Goal: Information Seeking & Learning: Compare options

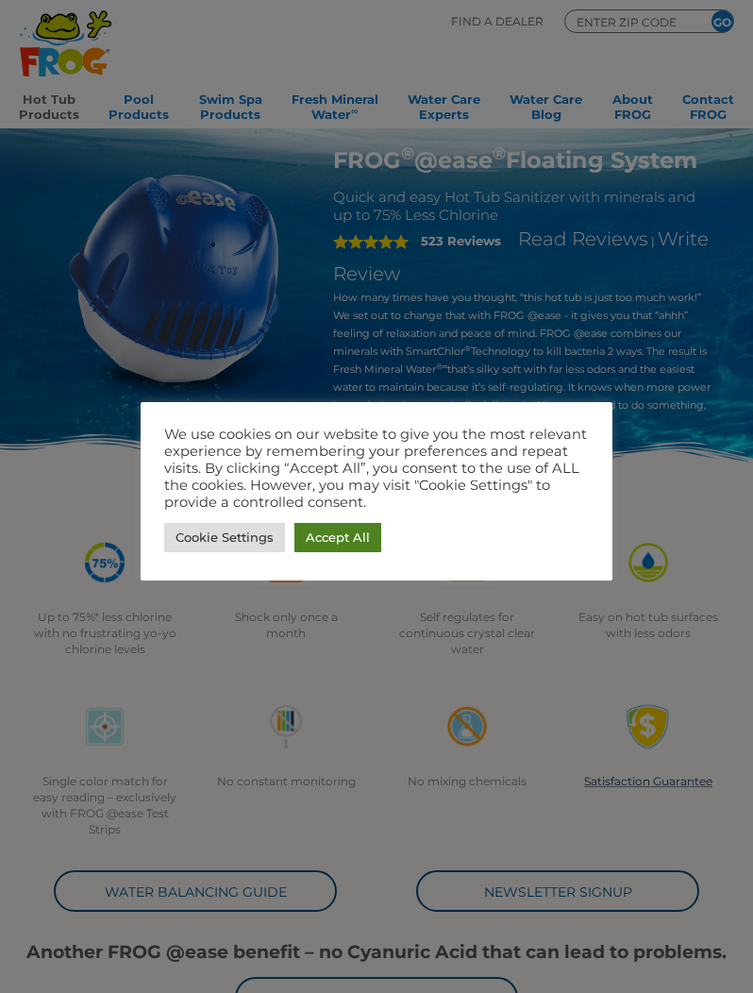
click at [353, 533] on link "Accept All" at bounding box center [337, 537] width 87 height 29
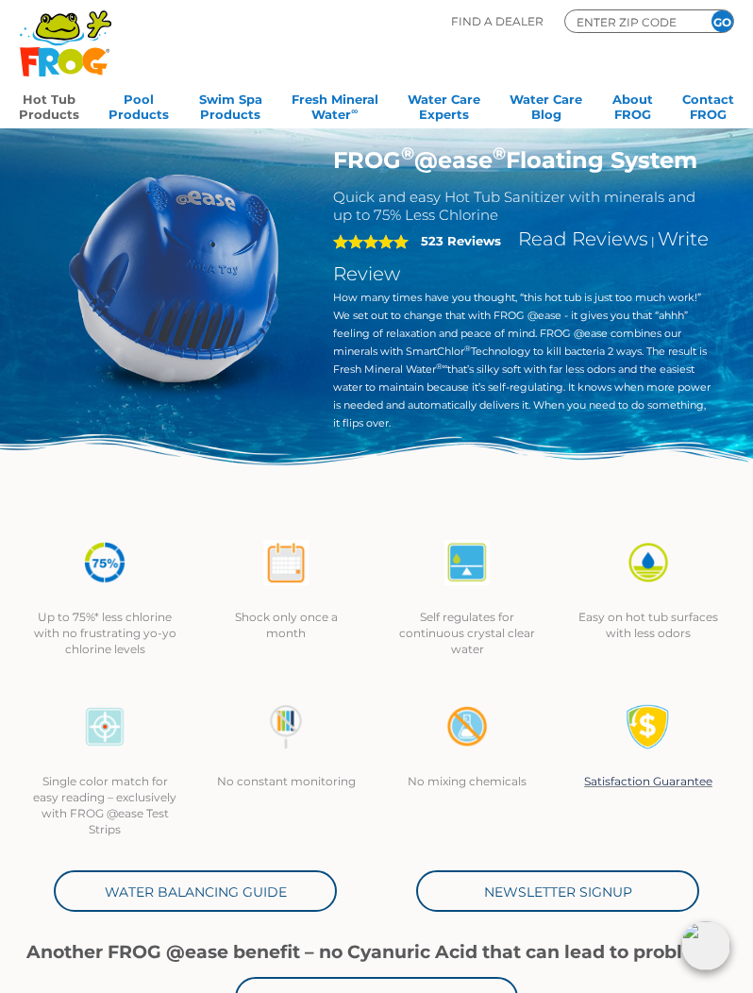
click at [53, 105] on link "Hot Tub Products" at bounding box center [49, 105] width 60 height 38
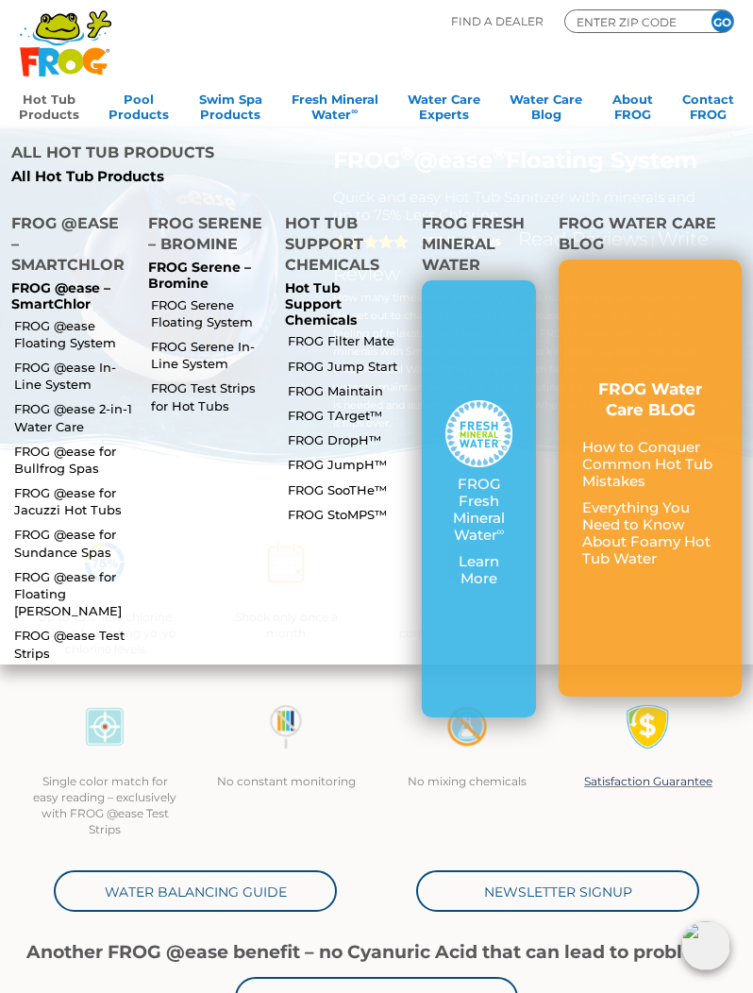
click at [65, 280] on p "FROG @ease – SmartChlor" at bounding box center [68, 296] width 114 height 32
click at [68, 280] on p "FROG @ease – SmartChlor" at bounding box center [68, 296] width 114 height 32
click at [69, 359] on link "FROG @ease In-Line System" at bounding box center [73, 376] width 118 height 34
click at [65, 317] on link "FROG @ease Floating System" at bounding box center [73, 334] width 118 height 34
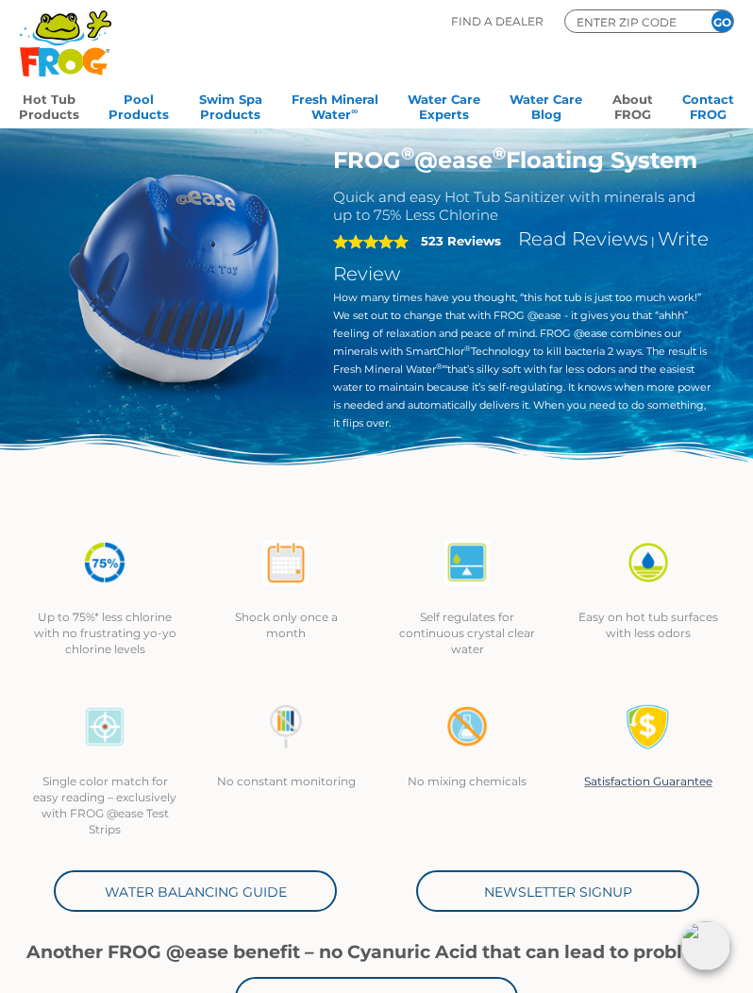
click at [641, 109] on link "About FROG" at bounding box center [632, 105] width 41 height 38
click at [560, 510] on img at bounding box center [376, 475] width 753 height 82
click at [644, 107] on link "About FROG" at bounding box center [632, 105] width 41 height 38
click at [590, 516] on img at bounding box center [376, 475] width 753 height 82
click at [60, 109] on link "Hot Tub Products" at bounding box center [49, 105] width 60 height 38
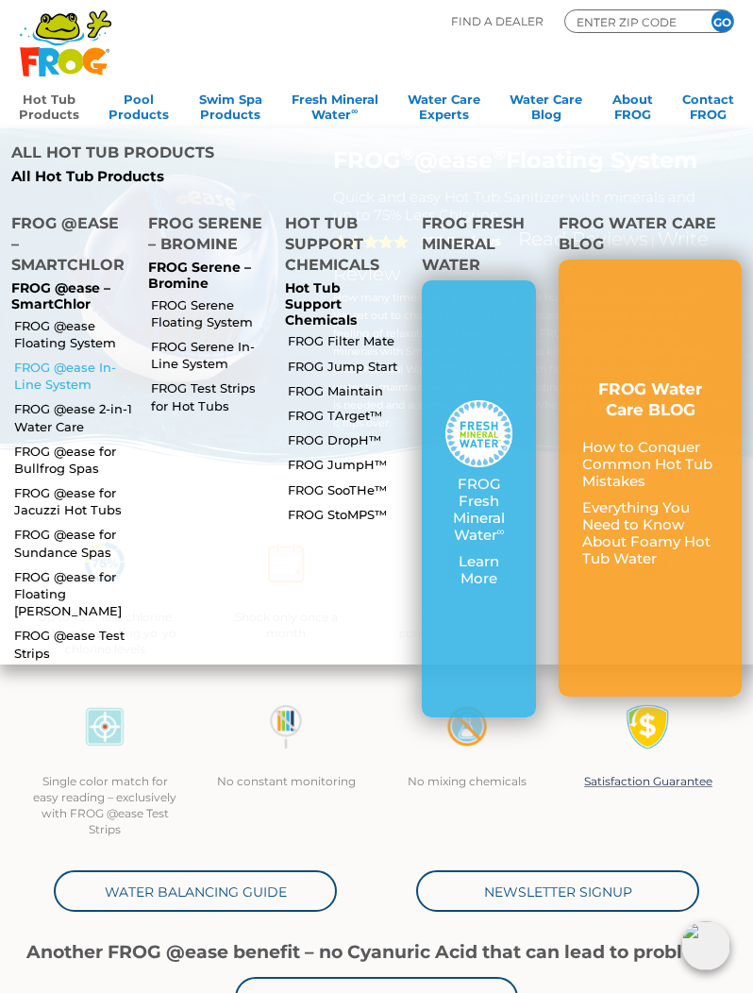
click at [76, 359] on link "FROG @ease In-Line System" at bounding box center [73, 376] width 118 height 34
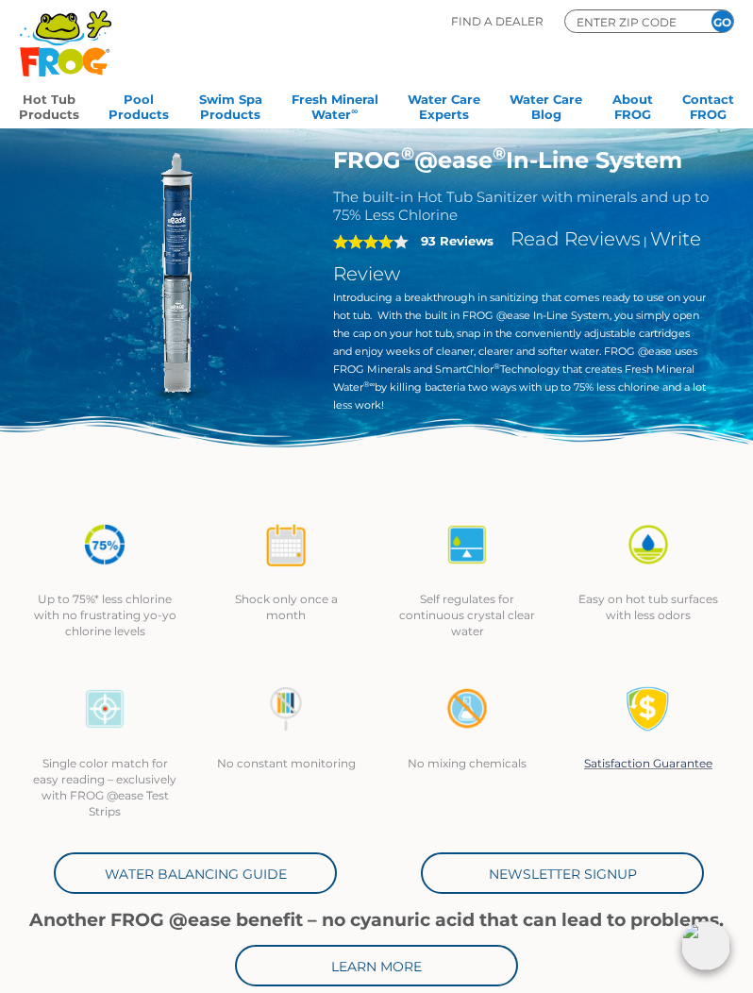
click at [55, 112] on link "Hot Tub Products" at bounding box center [49, 105] width 60 height 38
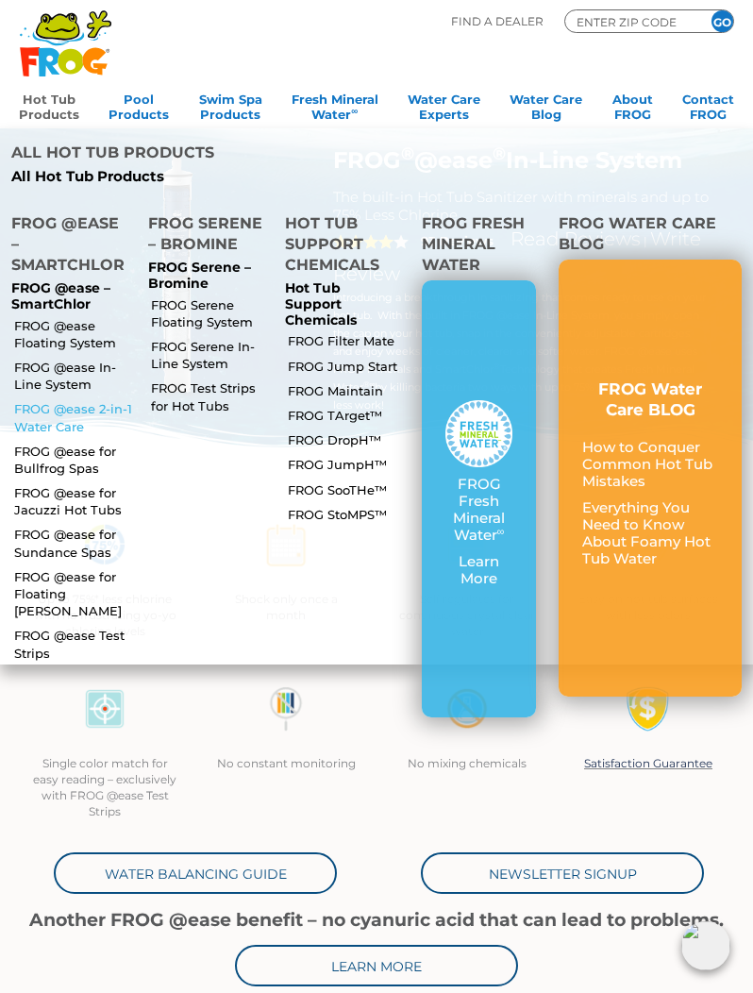
click at [89, 400] on link "FROG @ease 2-in-1 Water Care" at bounding box center [73, 417] width 118 height 34
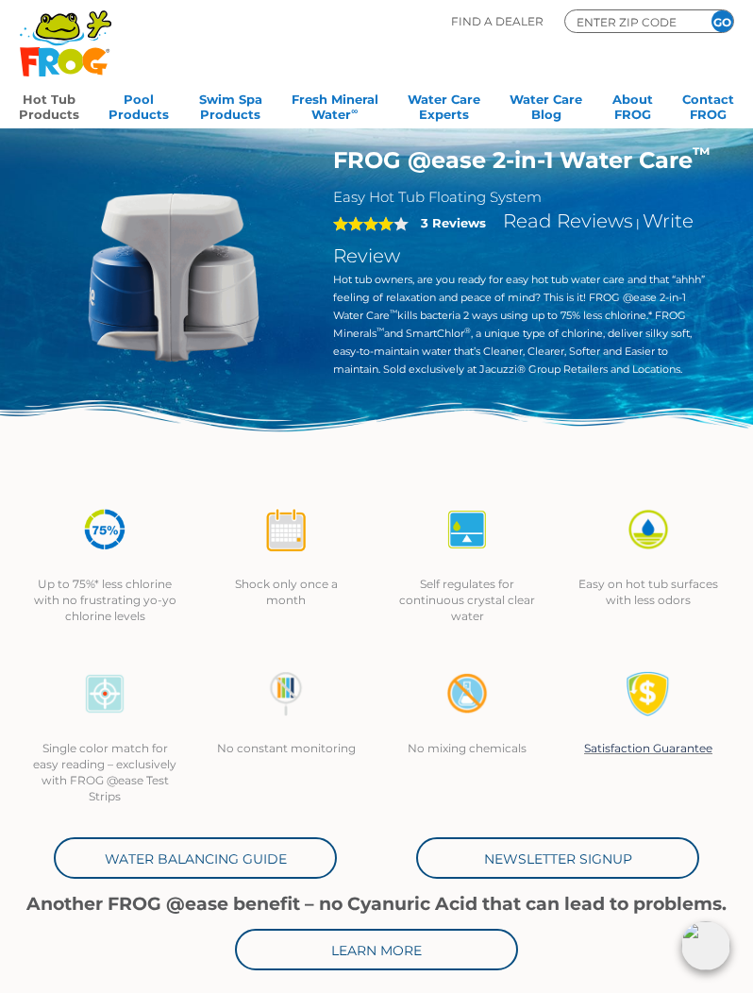
click at [58, 109] on link "Hot Tub Products" at bounding box center [49, 105] width 60 height 38
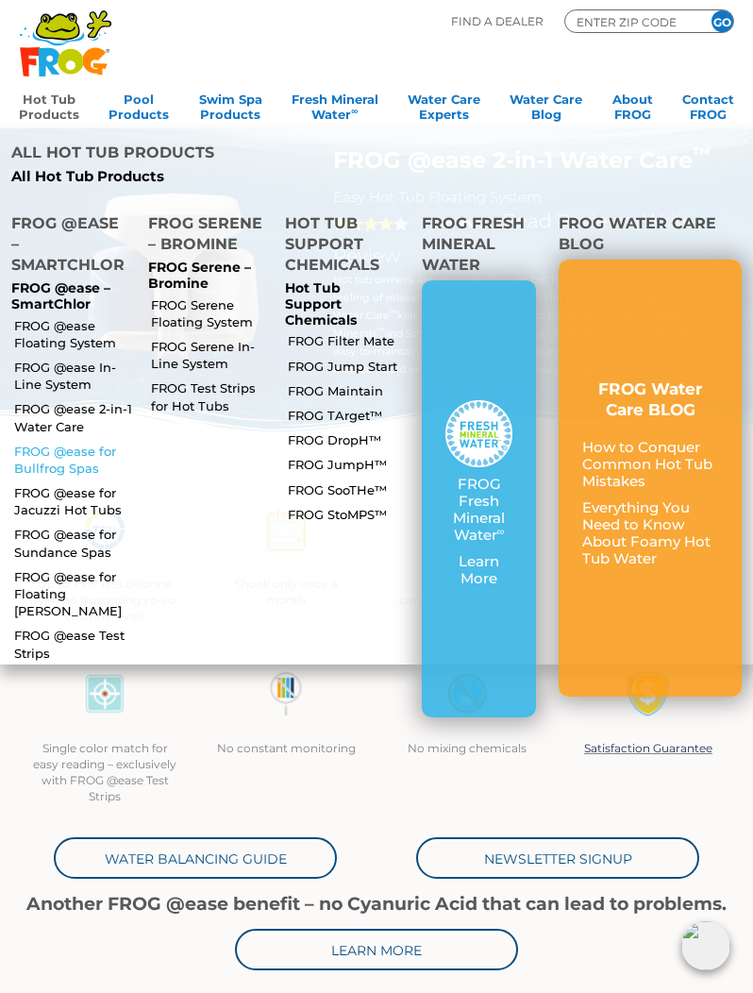
click at [84, 443] on link "FROG @ease for Bullfrog Spas" at bounding box center [73, 460] width 118 height 34
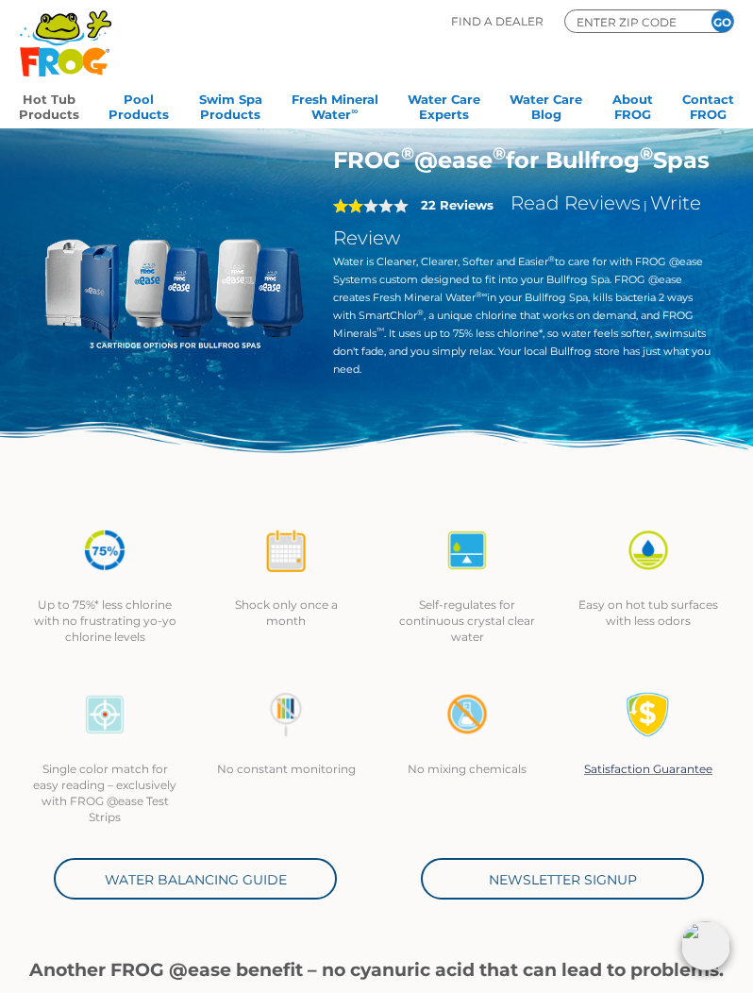
click at [50, 109] on link "Hot Tub Products" at bounding box center [49, 105] width 60 height 38
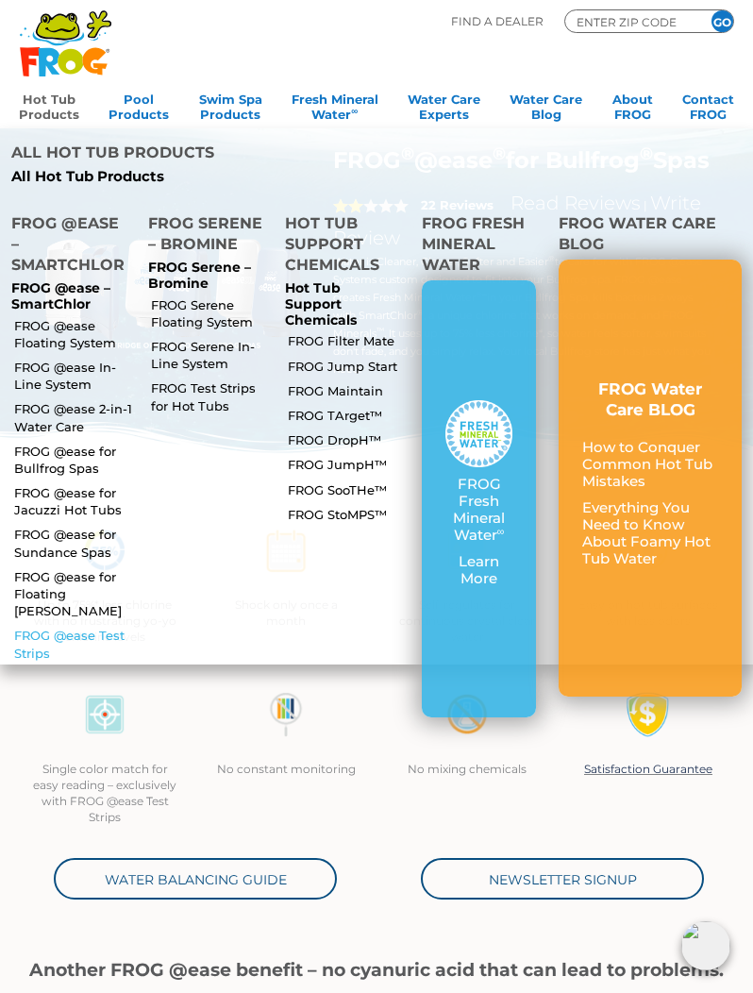
click at [81, 627] on link "FROG @ease Test Strips" at bounding box center [73, 644] width 118 height 34
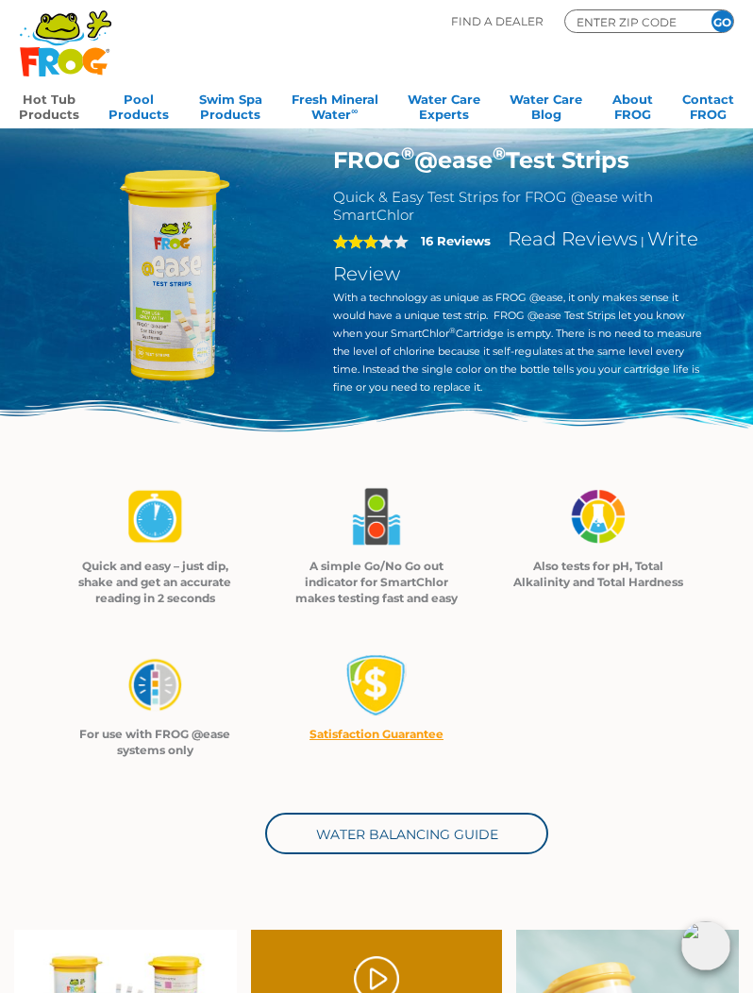
click at [53, 108] on link "Hot Tub Products" at bounding box center [49, 105] width 60 height 38
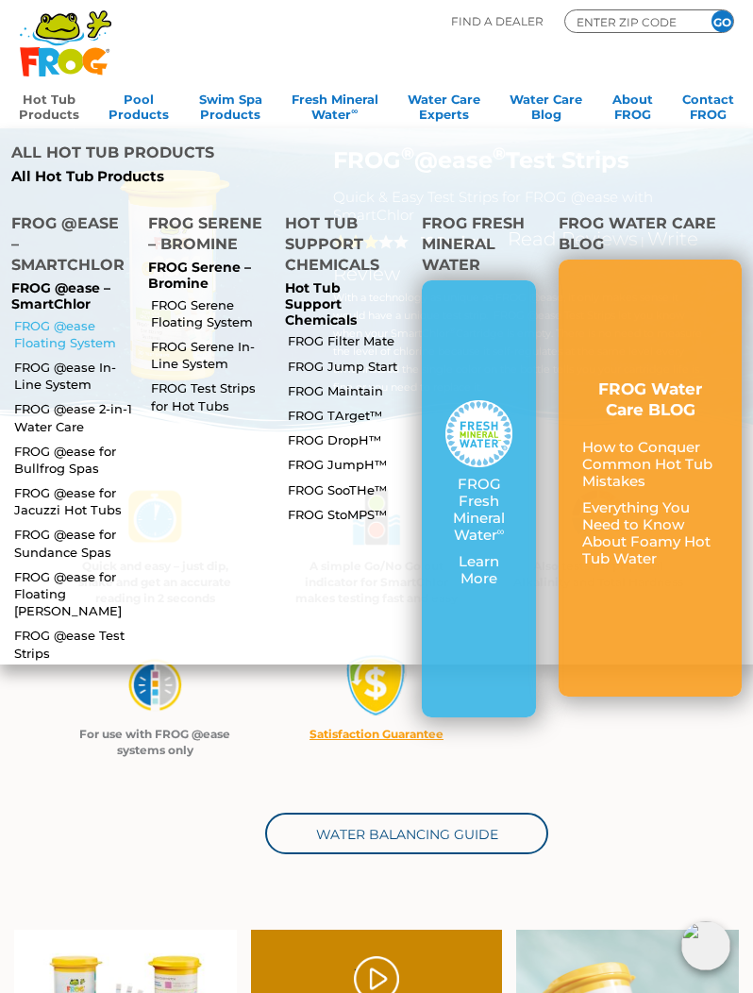
click at [70, 317] on link "FROG @ease Floating System" at bounding box center [73, 334] width 118 height 34
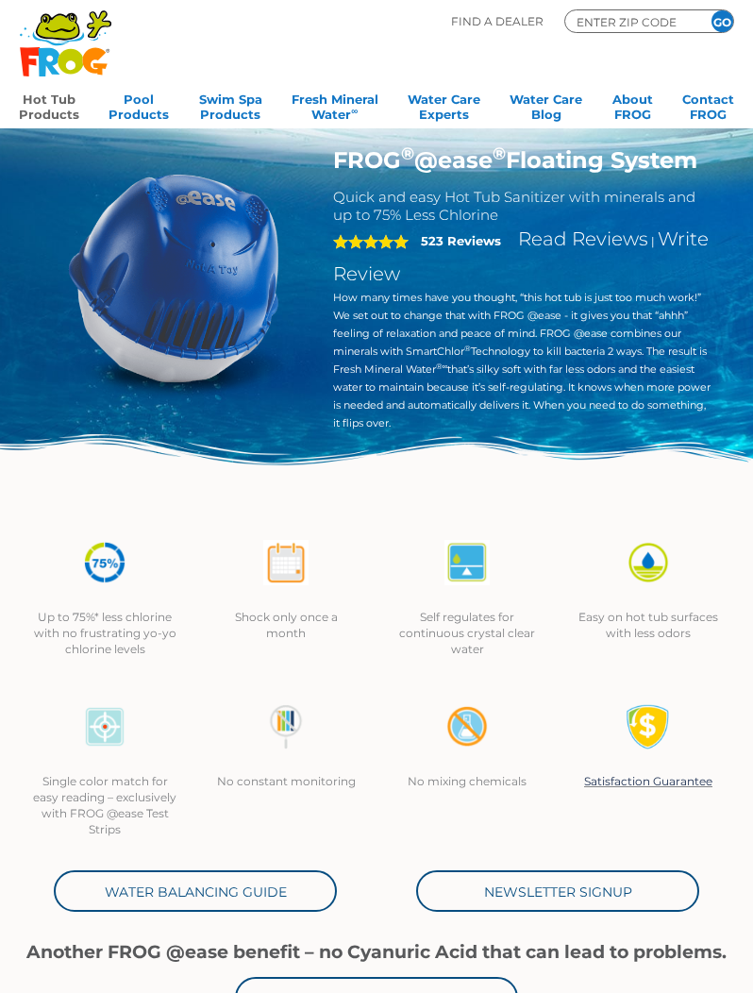
click at [177, 282] on img at bounding box center [173, 277] width 262 height 262
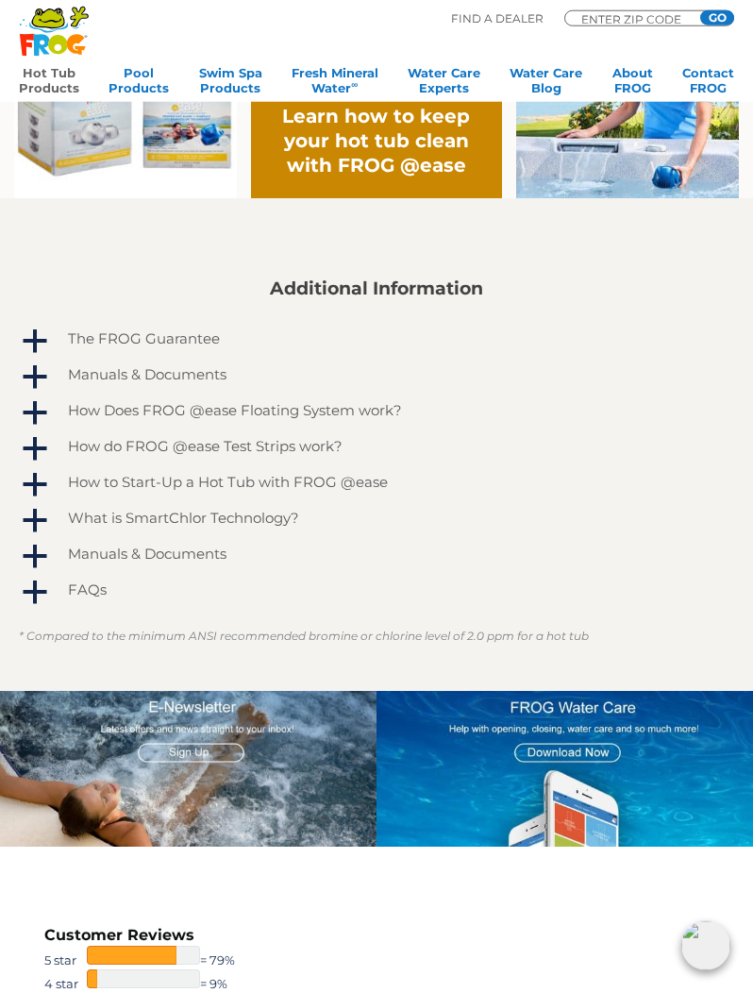
scroll to position [1080, 0]
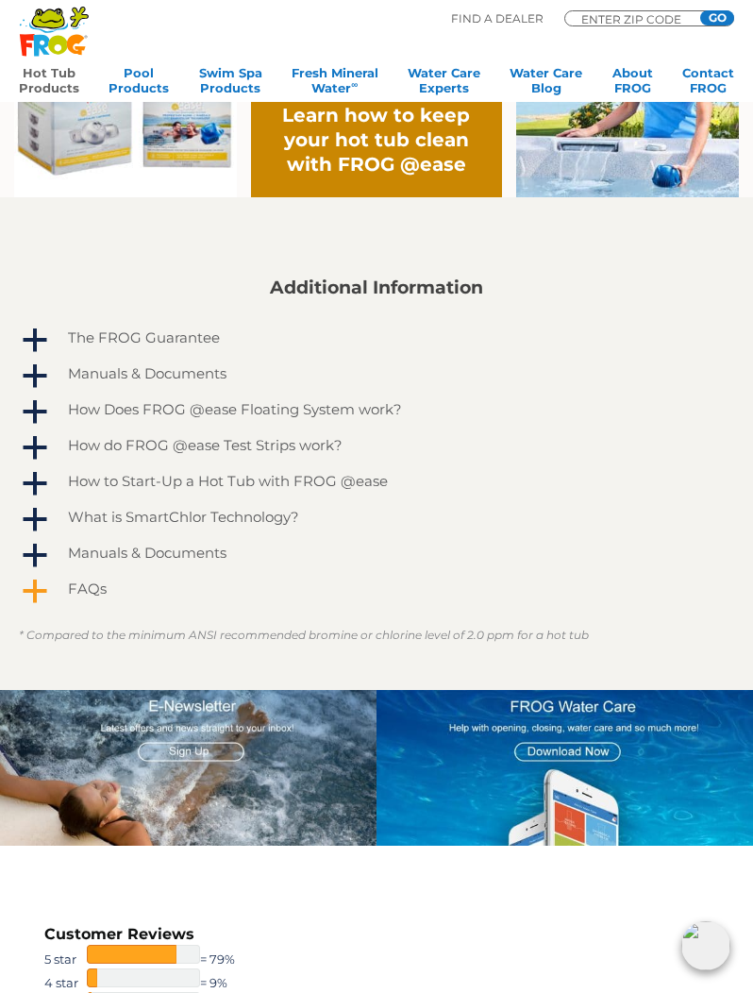
click at [40, 606] on span "a" at bounding box center [35, 591] width 28 height 28
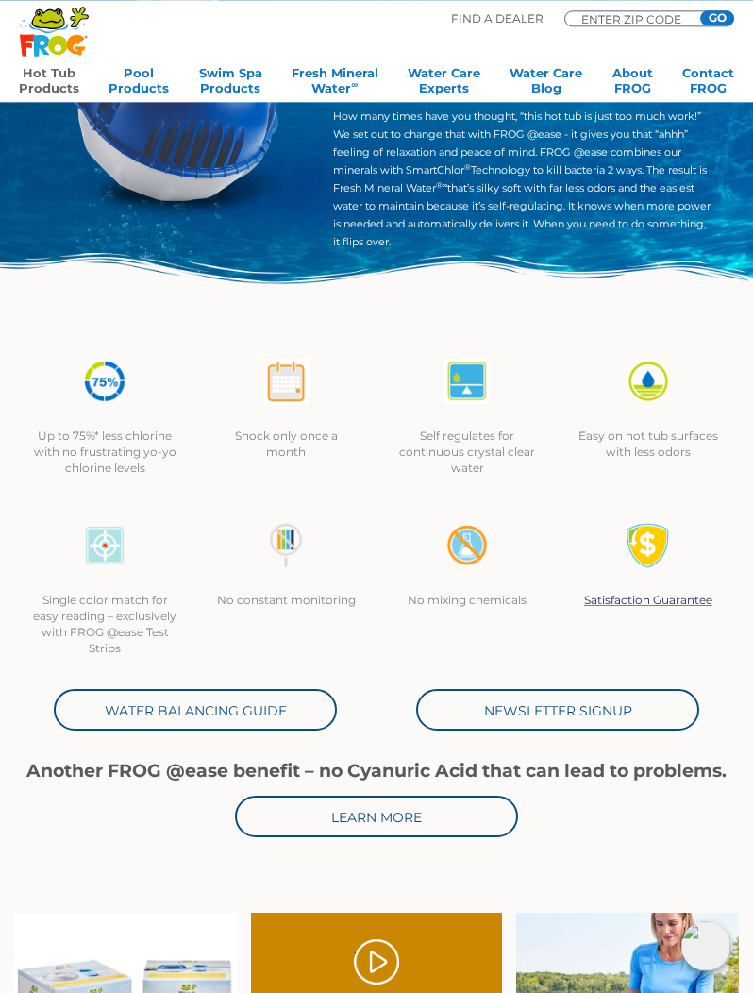
scroll to position [0, 0]
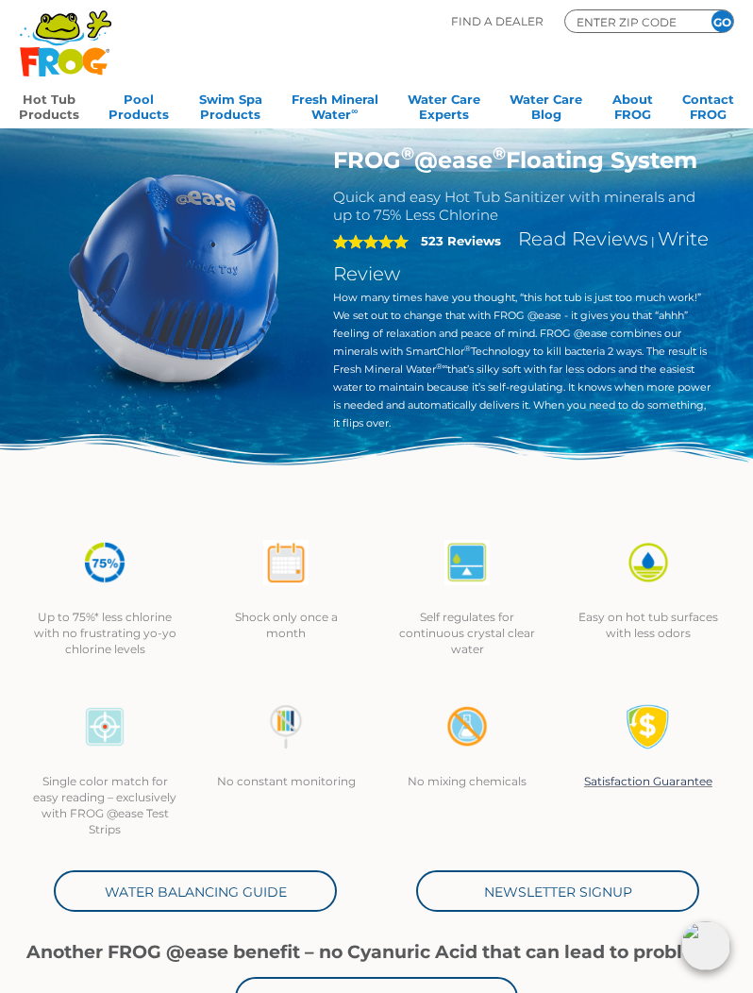
click at [494, 24] on p "Find A Dealer" at bounding box center [497, 21] width 92 height 24
